Goal: Task Accomplishment & Management: Complete application form

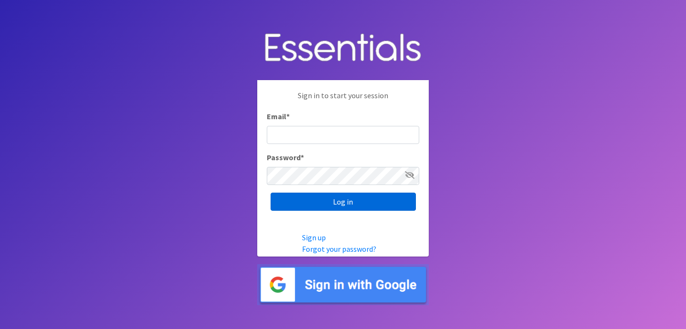
type input "[EMAIL_ADDRESS][DOMAIN_NAME]"
click at [331, 203] on input "Log in" at bounding box center [343, 201] width 145 height 18
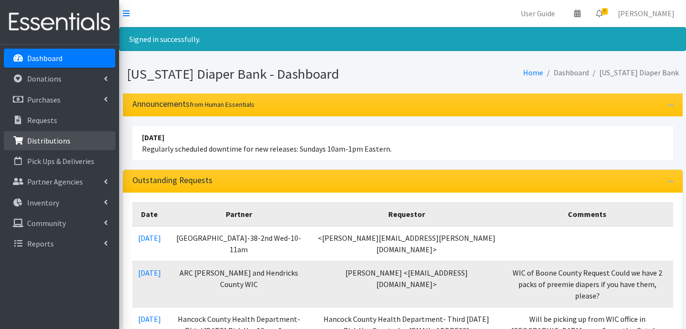
click at [67, 145] on link "Distributions" at bounding box center [59, 140] width 111 height 19
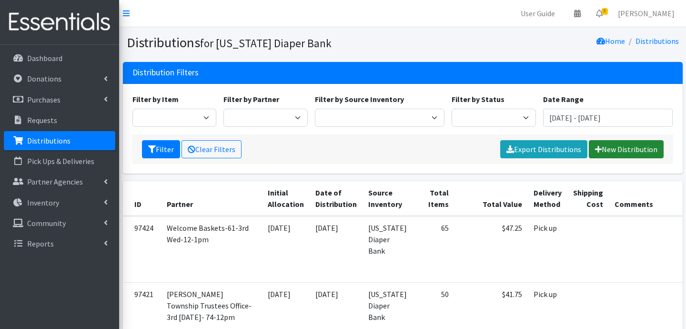
click at [609, 145] on link "New Distribution" at bounding box center [626, 149] width 75 height 18
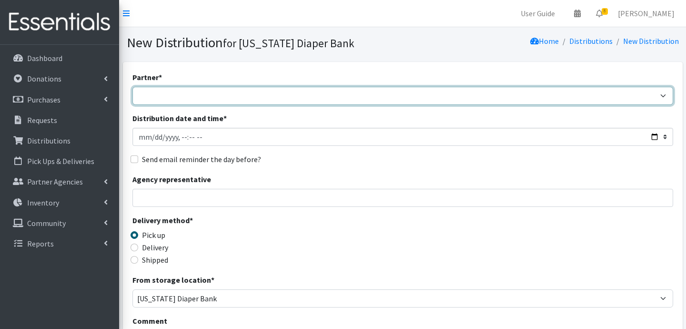
click at [173, 98] on select "ARC Boone and Hendricks County WIC Babies Basic Needs Northern Indiana Baby Ble…" at bounding box center [402, 96] width 541 height 18
select select "5004"
click at [132, 87] on select "ARC Boone and Hendricks County WIC Babies Basic Needs Northern Indiana Baby Ble…" at bounding box center [402, 96] width 541 height 18
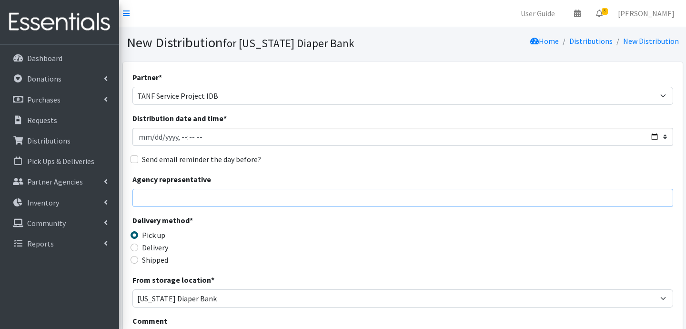
click at [174, 197] on input "Agency representative" at bounding box center [402, 198] width 541 height 18
type input "Jessica Taylor"
click at [136, 247] on input "Delivery" at bounding box center [135, 247] width 8 height 8
radio input "true"
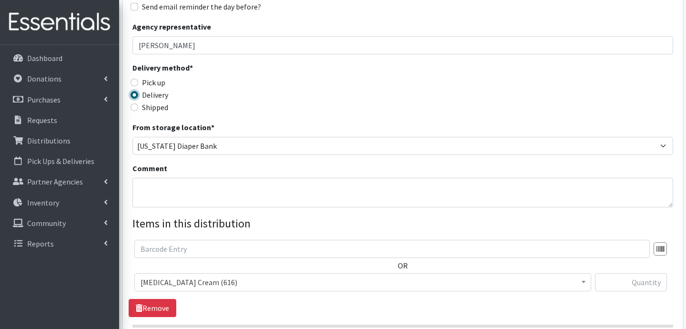
scroll to position [154, 0]
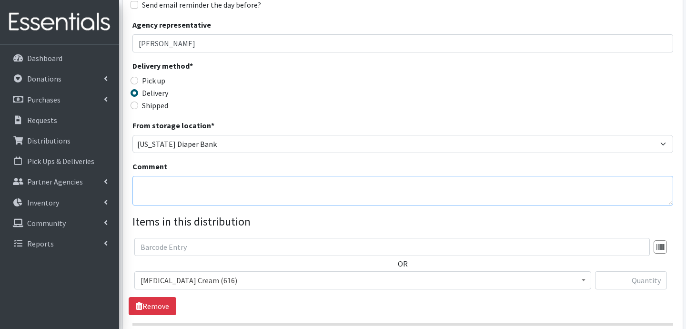
click at [175, 192] on textarea "Comment" at bounding box center [402, 191] width 541 height 30
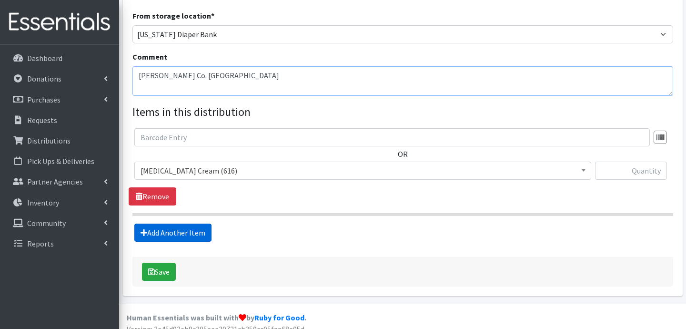
type textarea "Marion Co. Pecar"
click at [170, 240] on link "Add Another Item" at bounding box center [172, 232] width 77 height 18
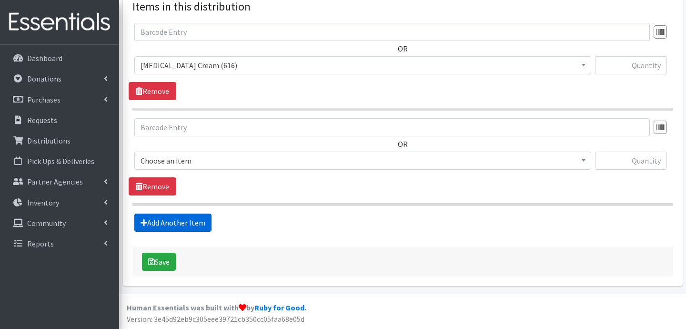
click at [183, 221] on link "Add Another Item" at bounding box center [172, 222] width 77 height 18
click at [191, 221] on link "Add Another Item" at bounding box center [172, 222] width 77 height 18
click at [189, 226] on link "Add Another Item" at bounding box center [172, 222] width 77 height 18
click at [199, 228] on link "Add Another Item" at bounding box center [172, 222] width 77 height 18
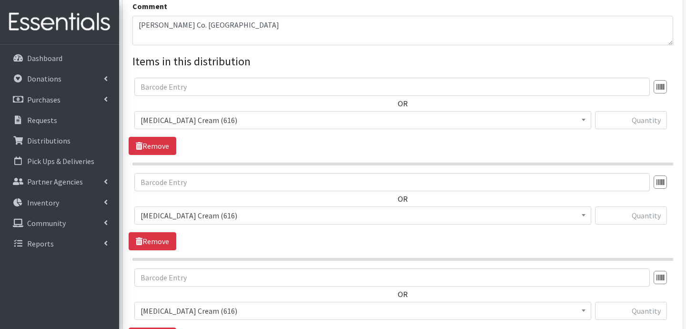
scroll to position [313, 0]
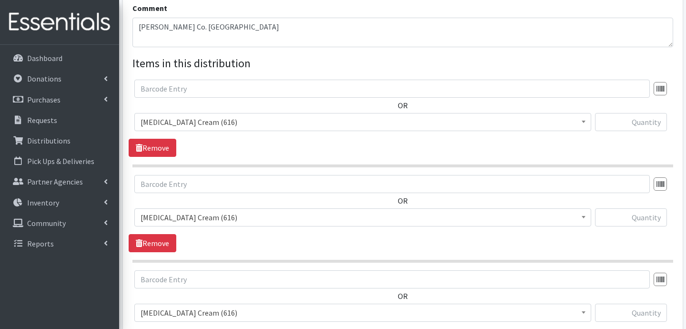
click at [258, 117] on span "Diaper Rash Cream (616)" at bounding box center [363, 121] width 444 height 13
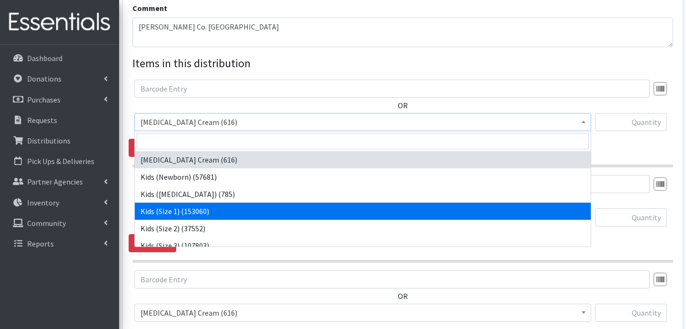
select select "3401"
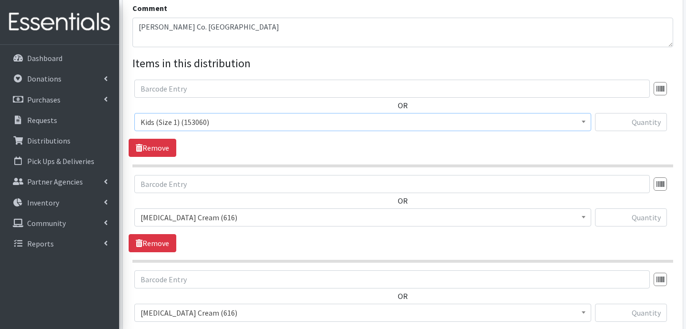
click at [229, 217] on span "Diaper Rash Cream (616)" at bounding box center [363, 217] width 444 height 13
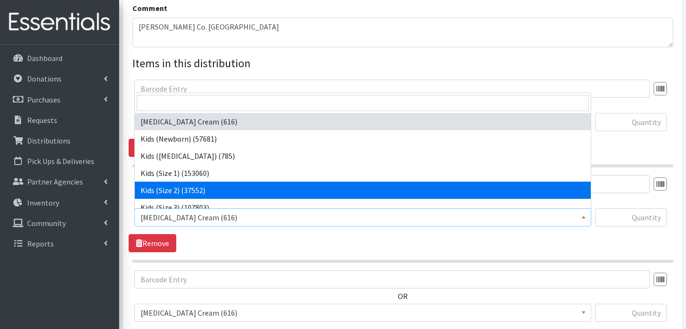
select select "3420"
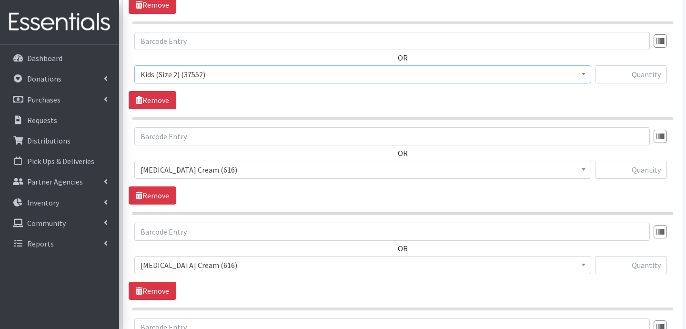
scroll to position [462, 0]
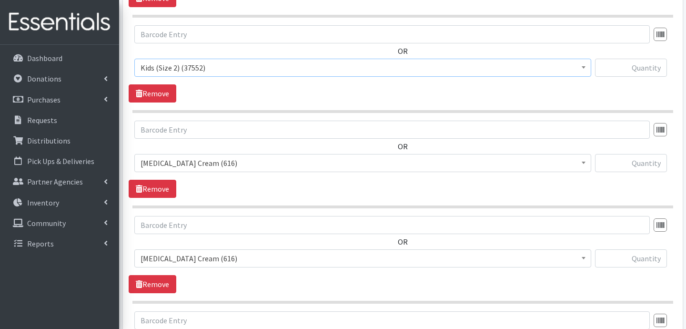
click at [246, 165] on span "Diaper Rash Cream (616)" at bounding box center [363, 162] width 444 height 13
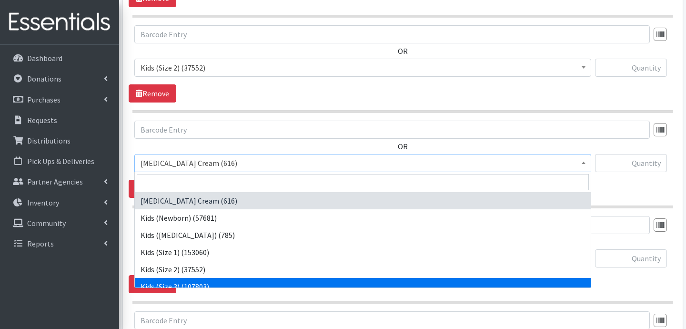
scroll to position [16, 0]
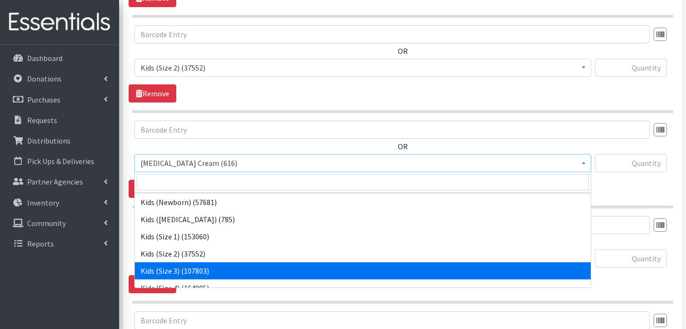
select select "3393"
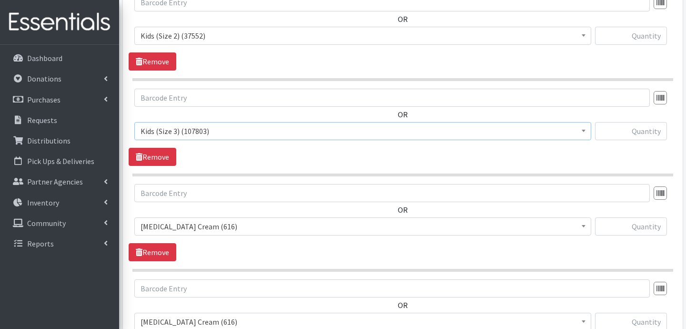
scroll to position [553, 0]
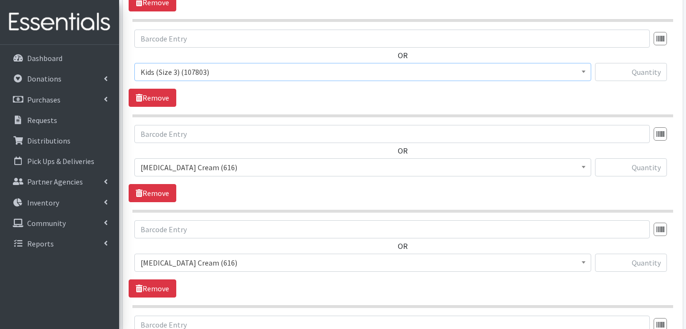
click at [255, 172] on span "Diaper Rash Cream (616)" at bounding box center [363, 167] width 444 height 13
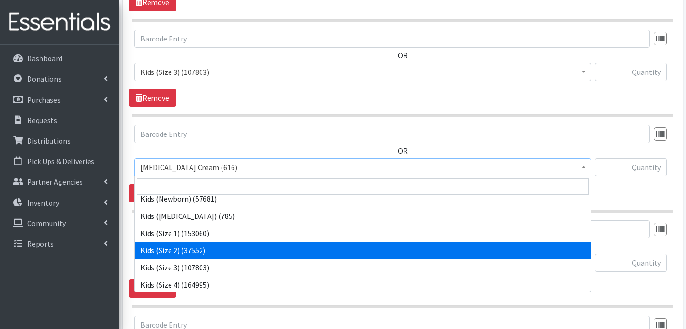
scroll to position [24, 0]
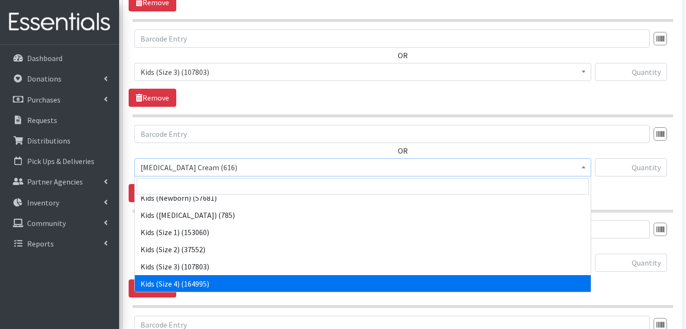
select select "3394"
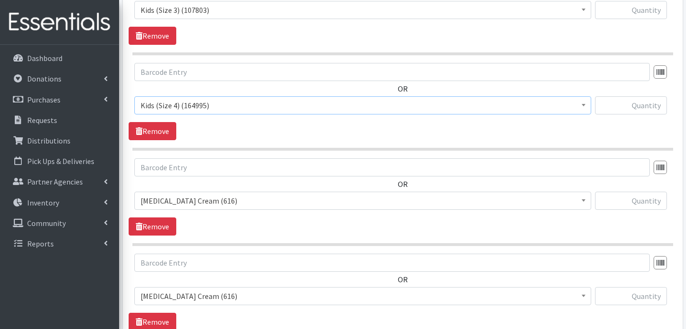
scroll to position [625, 0]
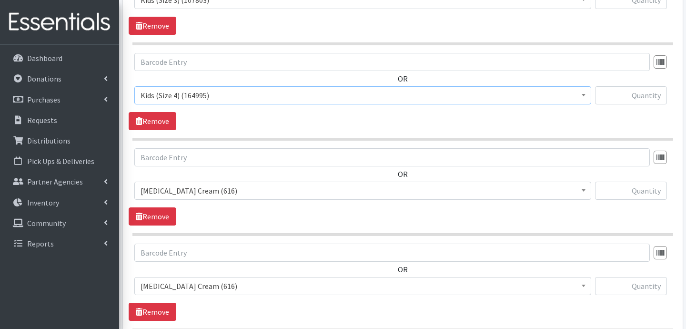
click at [265, 191] on span "Diaper Rash Cream (616)" at bounding box center [363, 190] width 444 height 13
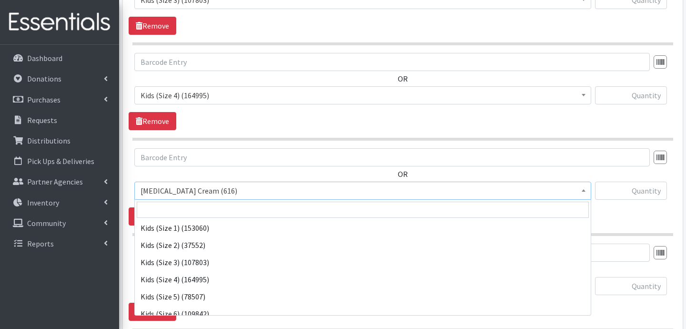
scroll to position [59, 0]
click at [223, 187] on span "Kids (Size 4) (164995)" at bounding box center [363, 190] width 444 height 13
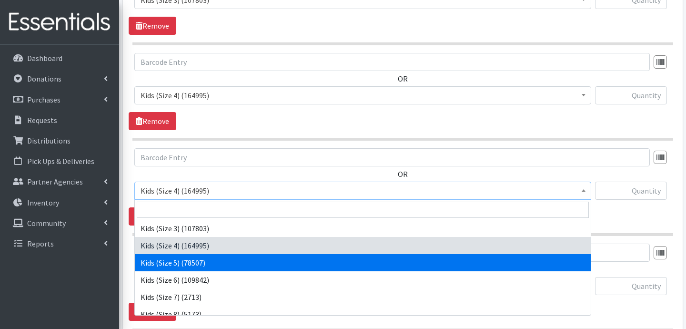
select select "3407"
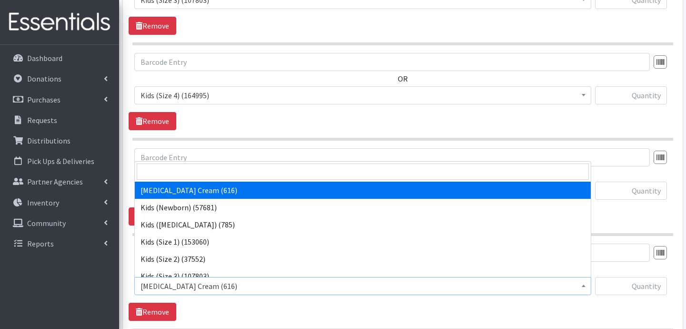
click at [210, 284] on span "Diaper Rash Cream (616)" at bounding box center [363, 285] width 444 height 13
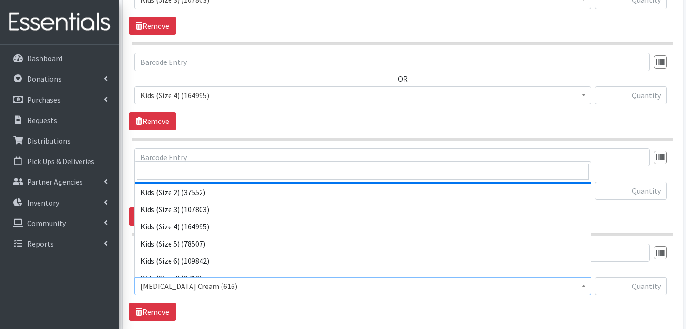
scroll to position [66, 0]
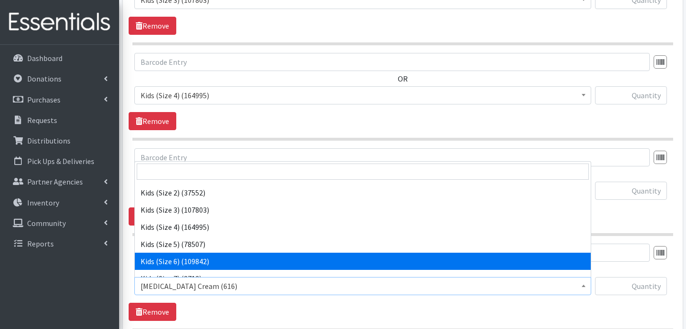
select select "3419"
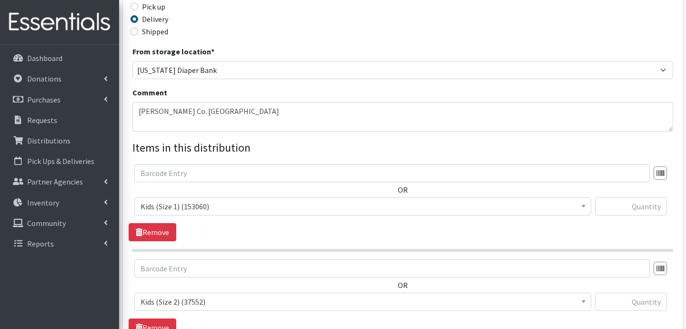
scroll to position [221, 0]
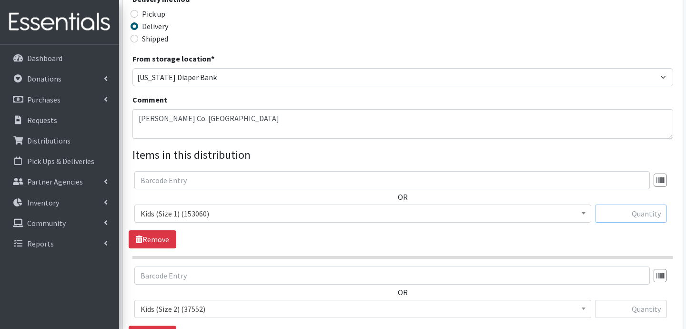
click at [640, 218] on input "text" at bounding box center [631, 213] width 72 height 18
type input "1000"
click at [648, 301] on input "text" at bounding box center [631, 309] width 72 height 18
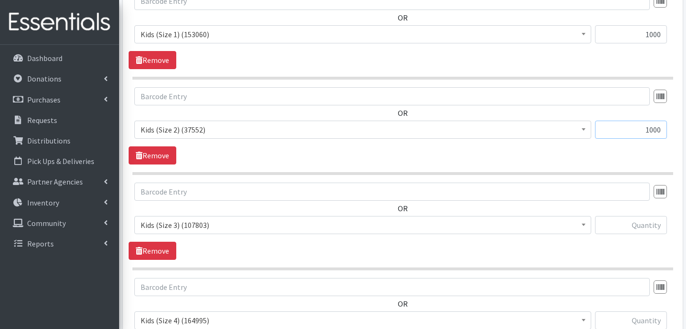
scroll to position [401, 0]
type input "1000"
click at [637, 221] on input "text" at bounding box center [631, 224] width 72 height 18
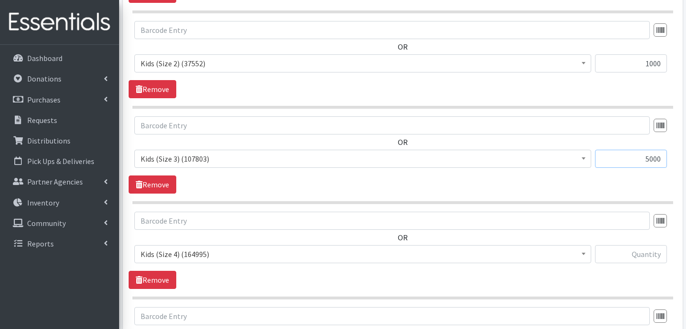
scroll to position [490, 0]
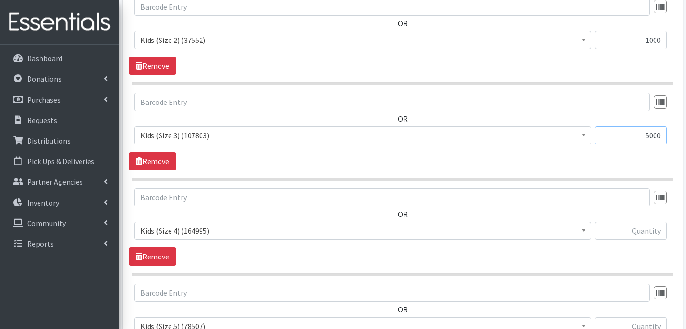
type input "5000"
click at [645, 234] on input "text" at bounding box center [631, 231] width 72 height 18
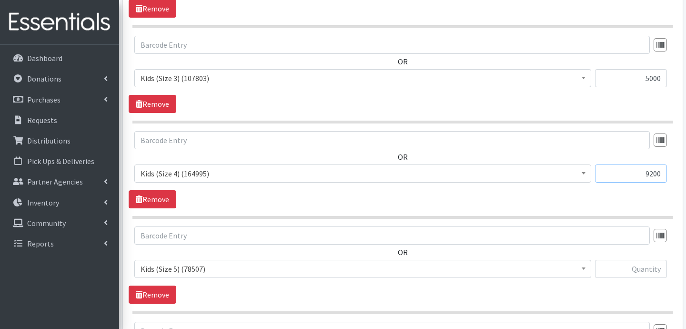
scroll to position [569, 0]
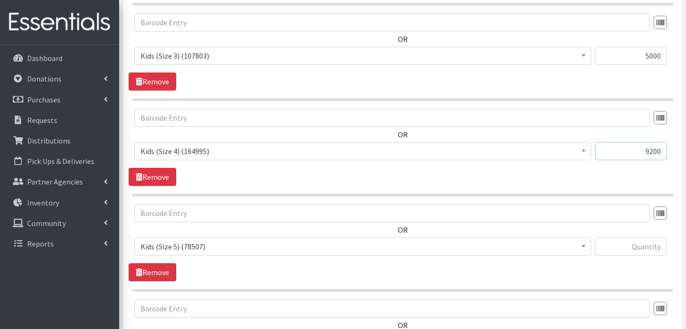
type input "9200"
click at [629, 245] on input "text" at bounding box center [631, 246] width 72 height 18
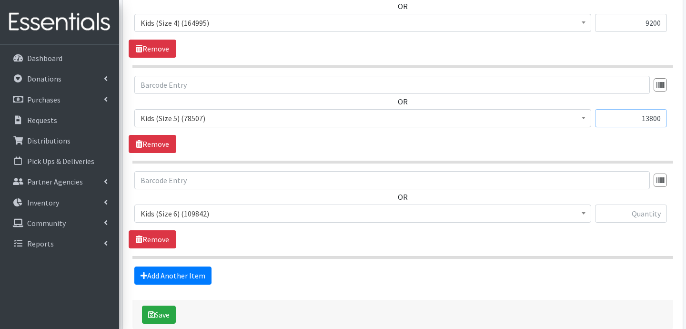
scroll to position [699, 0]
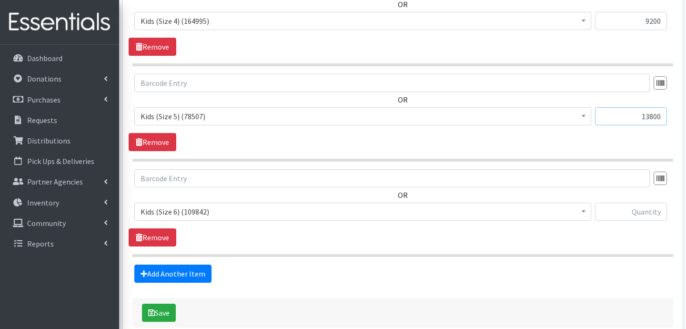
type input "13800"
click at [651, 212] on input "text" at bounding box center [631, 211] width 72 height 18
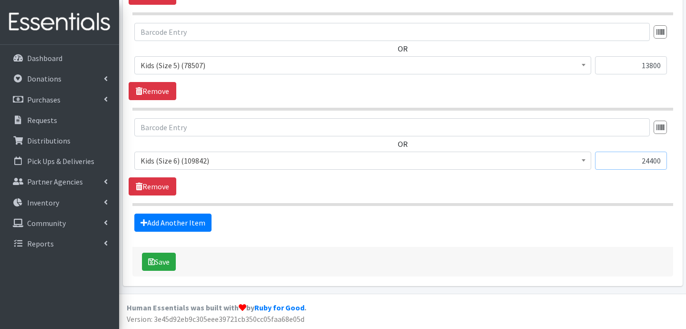
type input "24400"
click at [154, 271] on div "Save" at bounding box center [402, 262] width 541 height 30
click at [155, 258] on button "Save" at bounding box center [159, 261] width 34 height 18
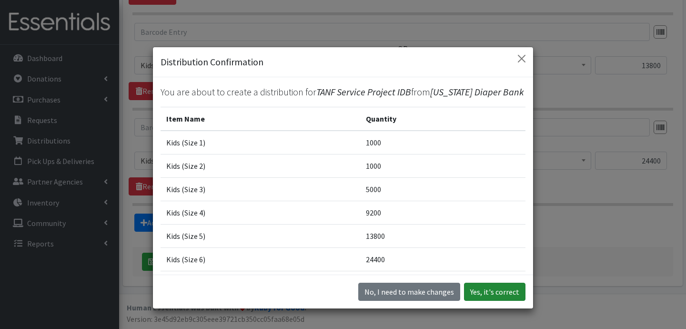
click at [511, 297] on button "Yes, it's correct" at bounding box center [494, 292] width 61 height 18
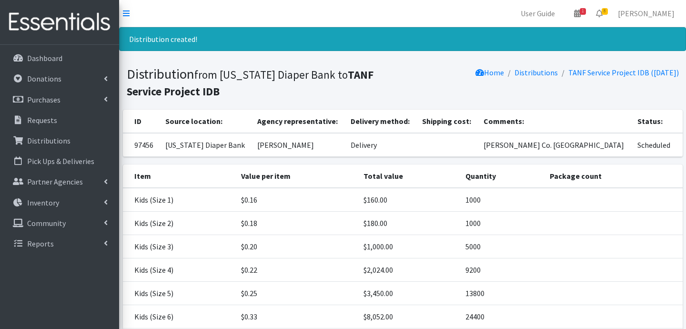
scroll to position [96, 0]
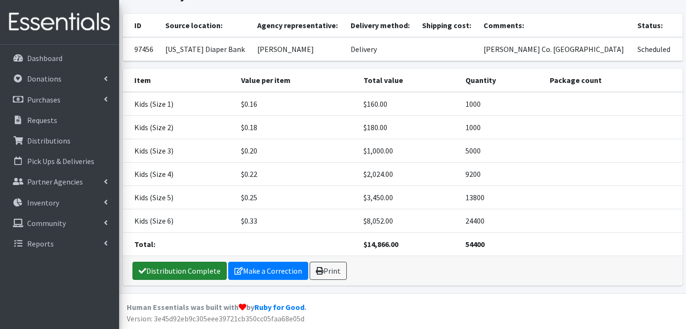
click at [189, 273] on link "Distribution Complete" at bounding box center [179, 271] width 94 height 18
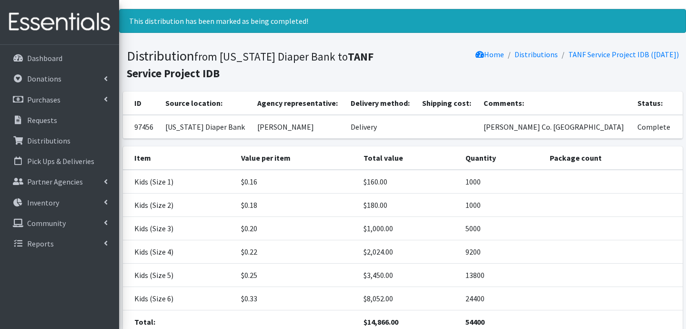
scroll to position [0, 0]
